Goal: Find specific page/section: Find specific page/section

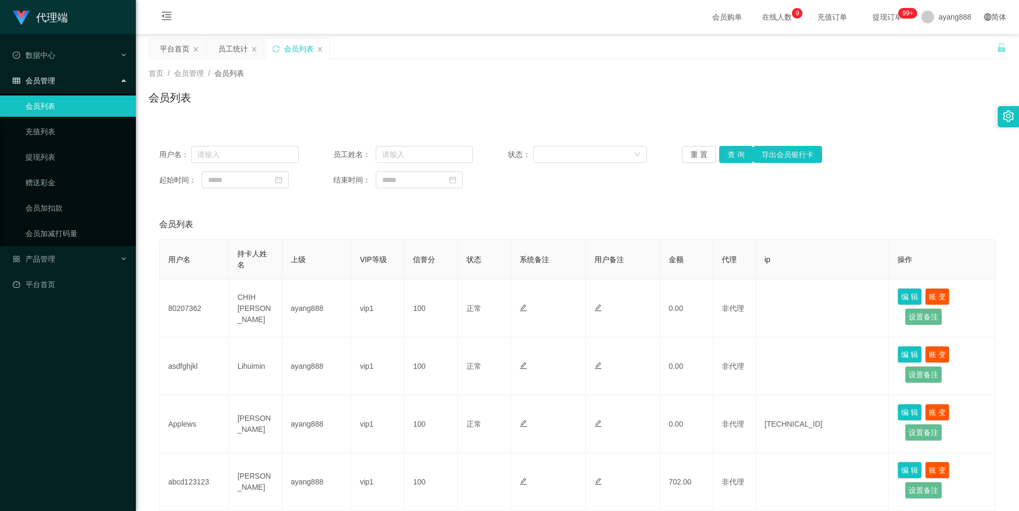
scroll to position [159, 0]
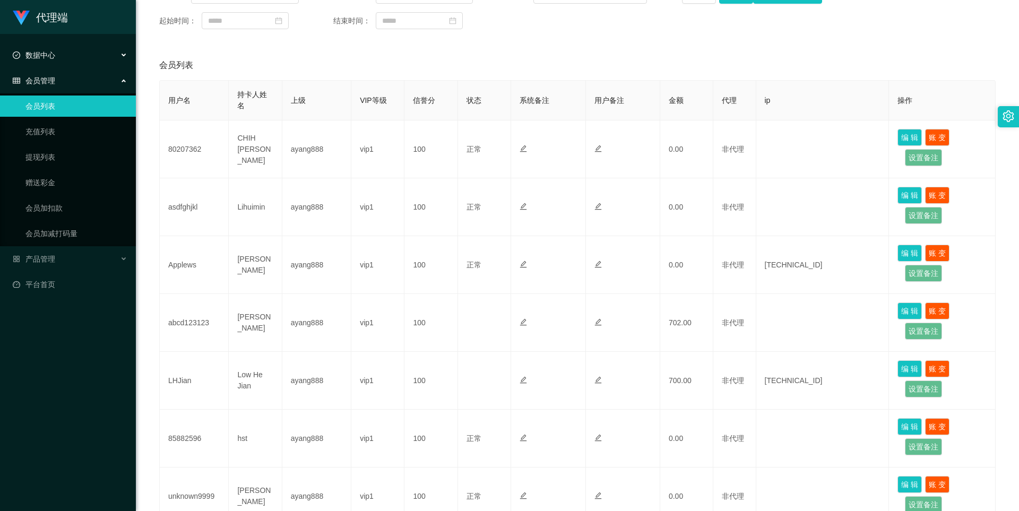
click at [70, 61] on div "数据中心" at bounding box center [68, 55] width 136 height 21
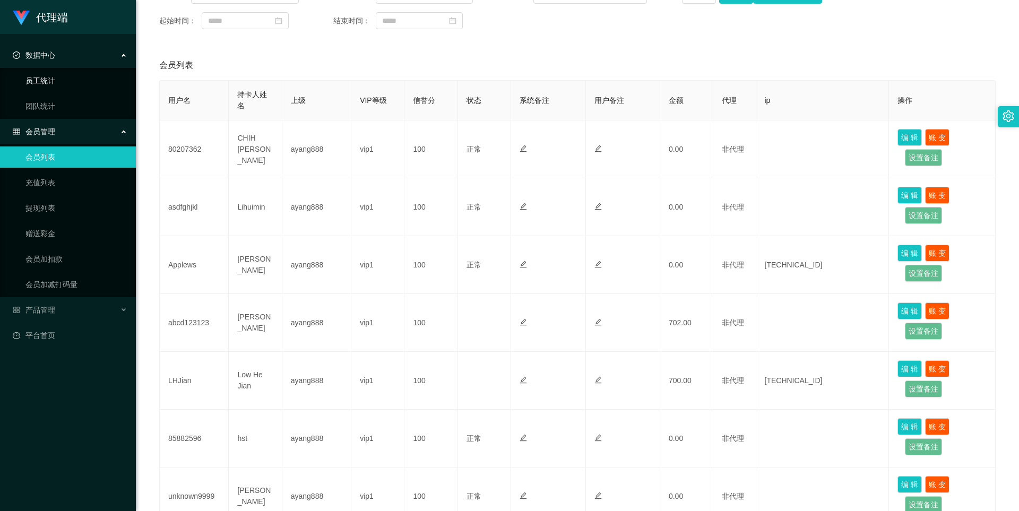
click at [61, 75] on link "员工统计" at bounding box center [76, 80] width 102 height 21
